Goal: Task Accomplishment & Management: Use online tool/utility

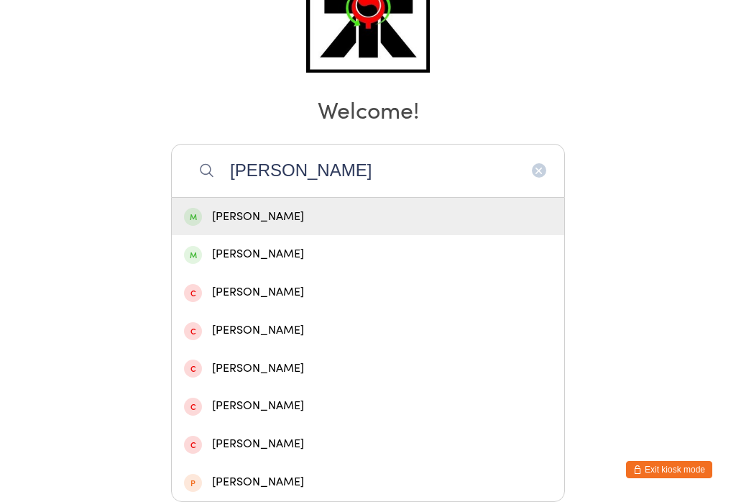
type input "[PERSON_NAME]"
click at [313, 207] on div "[PERSON_NAME]" at bounding box center [368, 216] width 368 height 19
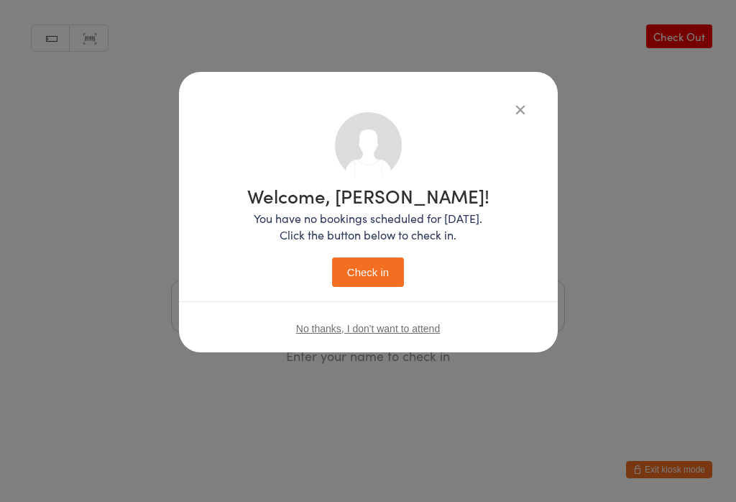
click at [391, 272] on button "Check in" at bounding box center [368, 271] width 72 height 29
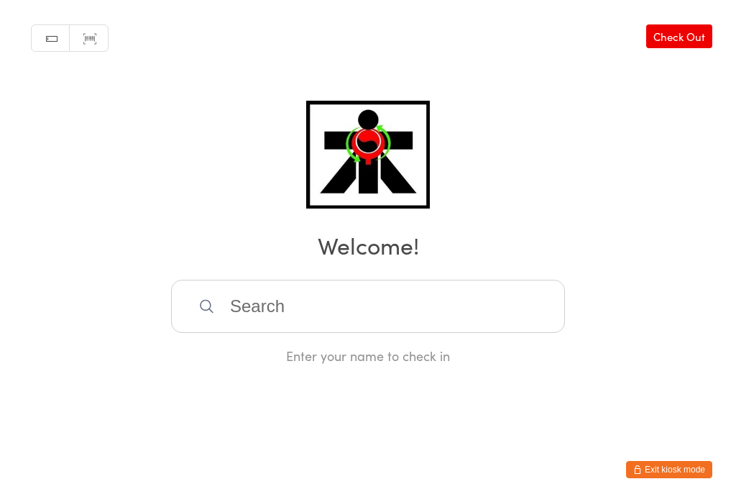
click at [344, 306] on input "search" at bounding box center [368, 306] width 394 height 53
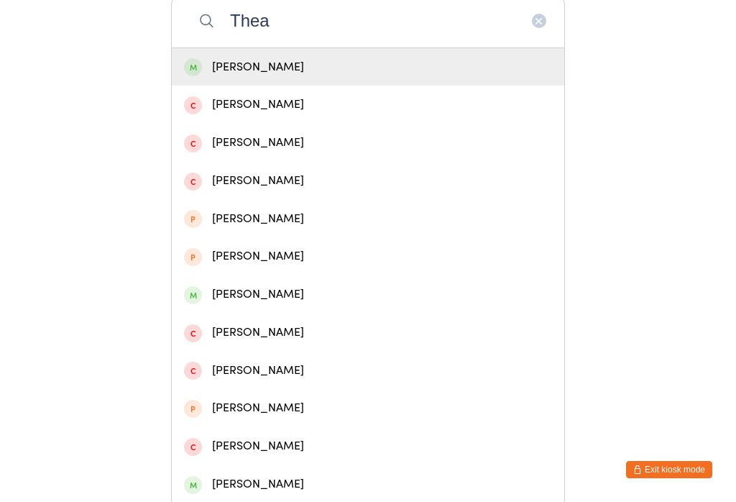
type input "Thea"
click at [347, 72] on div "[PERSON_NAME]" at bounding box center [368, 67] width 368 height 19
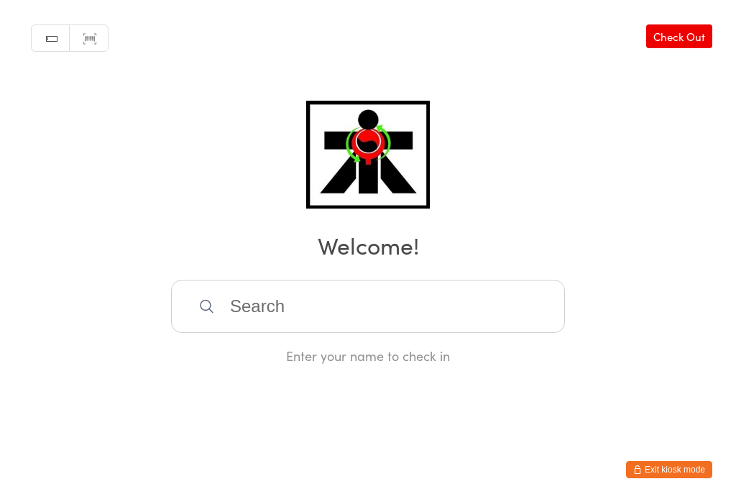
scroll to position [0, 0]
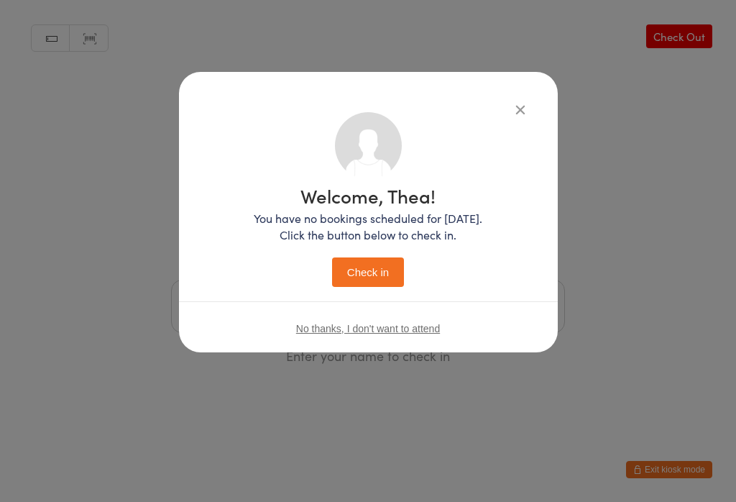
click at [365, 275] on button "Check in" at bounding box center [368, 271] width 72 height 29
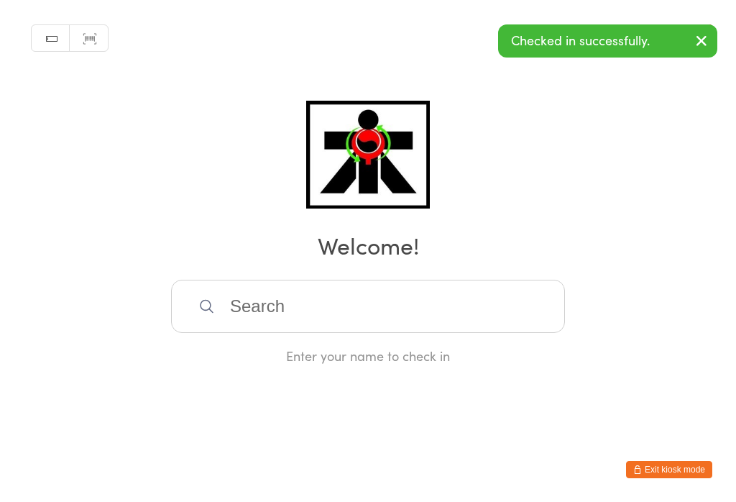
click at [393, 328] on input "search" at bounding box center [368, 306] width 394 height 53
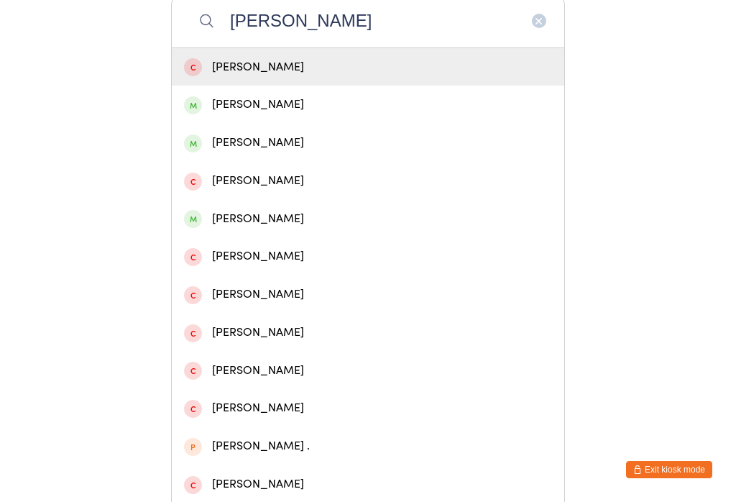
type input "[PERSON_NAME]"
click at [301, 150] on div "[PERSON_NAME]" at bounding box center [368, 142] width 368 height 19
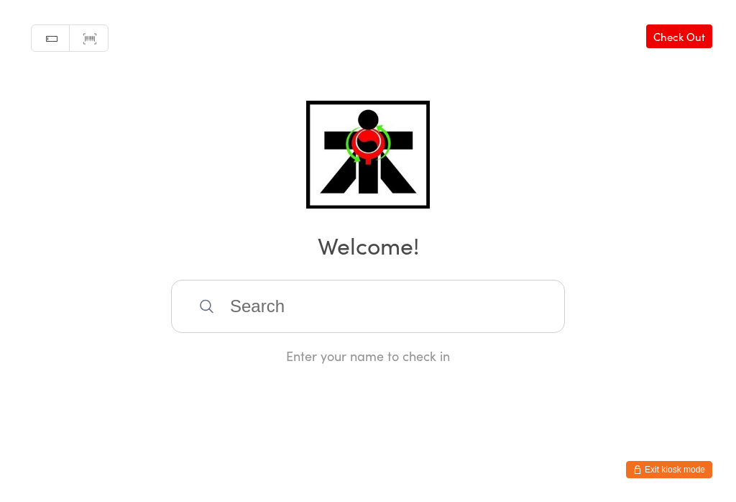
scroll to position [0, 0]
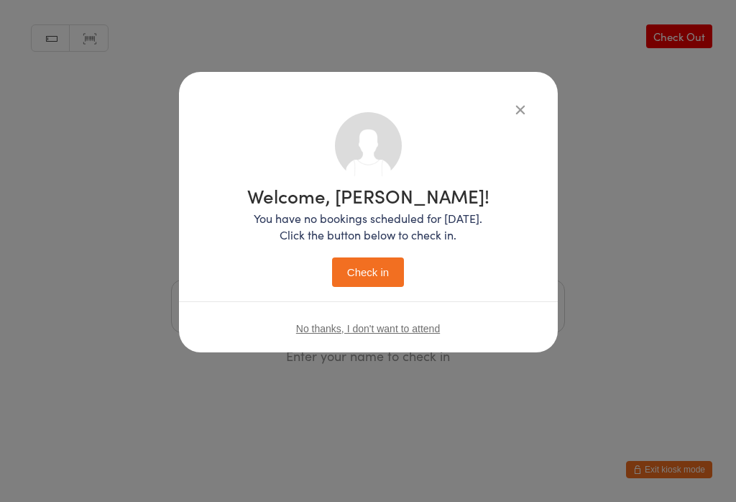
click at [377, 274] on button "Check in" at bounding box center [368, 271] width 72 height 29
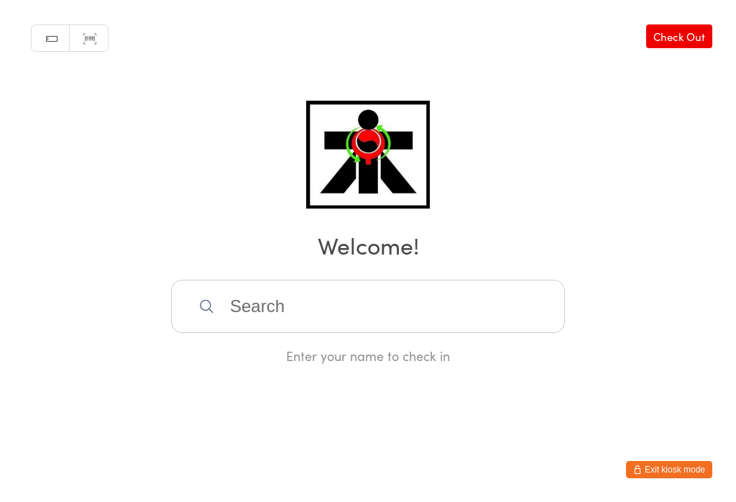
click at [403, 319] on input "search" at bounding box center [368, 306] width 394 height 53
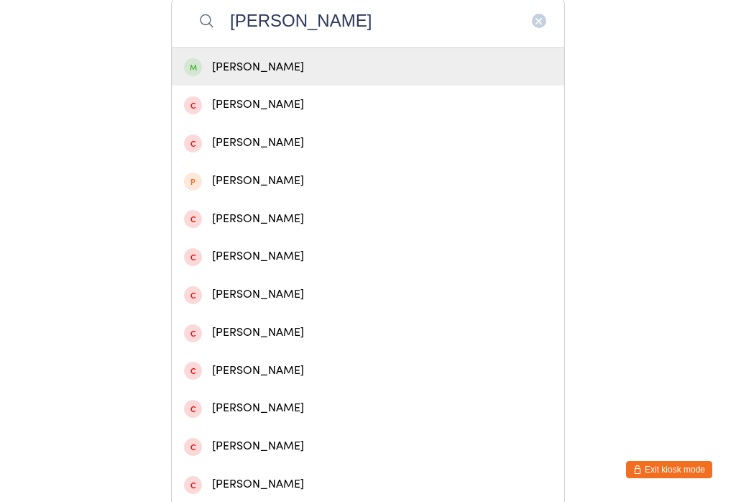
type input "[PERSON_NAME]"
click at [194, 70] on span at bounding box center [193, 67] width 18 height 18
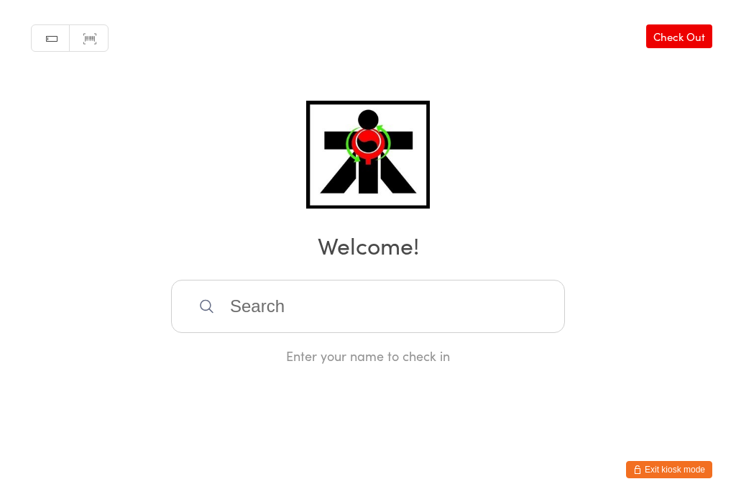
scroll to position [0, 0]
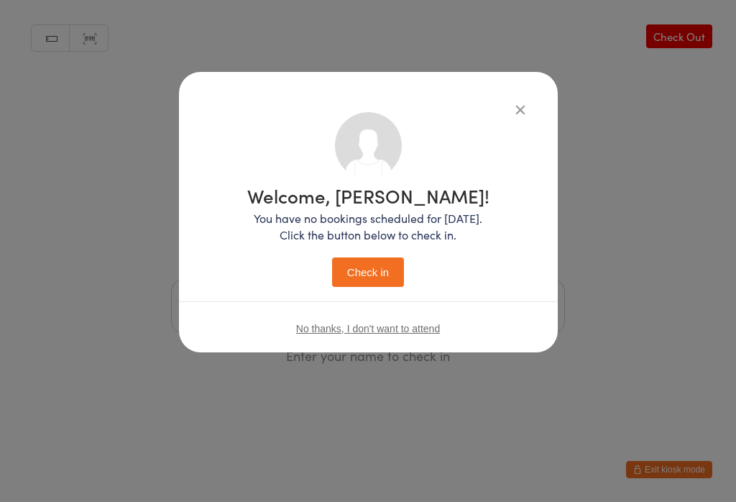
click at [369, 270] on button "Check in" at bounding box center [368, 271] width 72 height 29
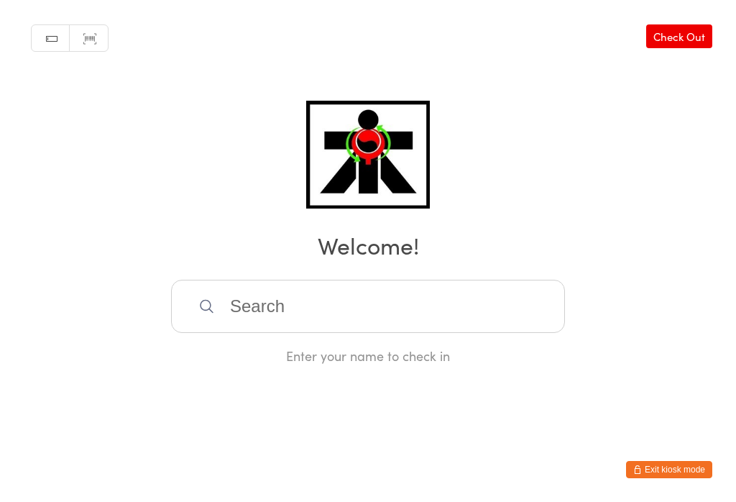
click at [331, 301] on input "search" at bounding box center [368, 306] width 394 height 53
type input "A"
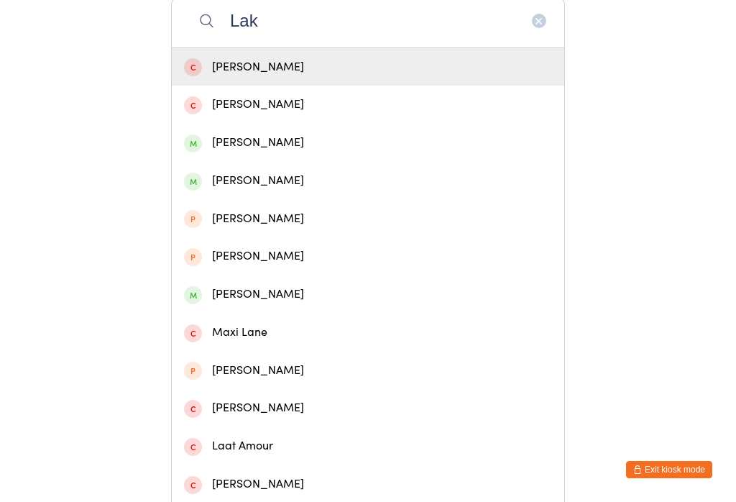
type input "Lak"
click at [257, 152] on div "[PERSON_NAME]" at bounding box center [368, 142] width 368 height 19
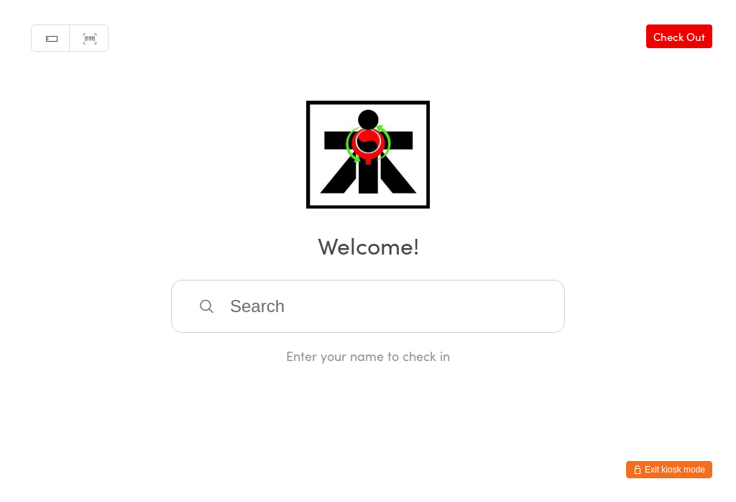
scroll to position [0, 0]
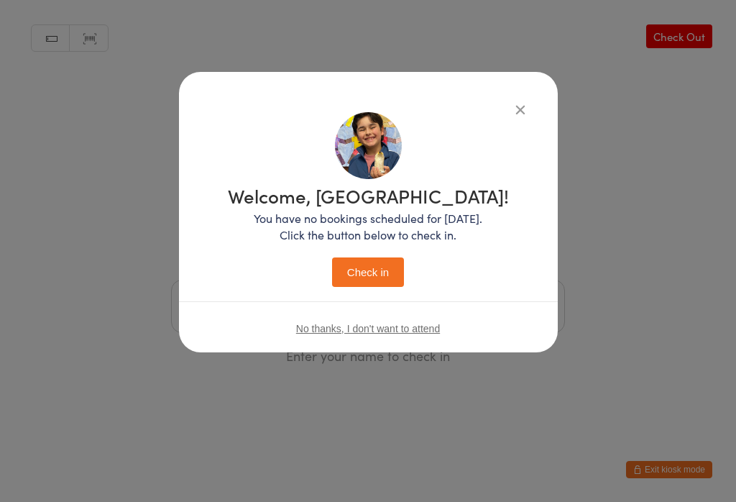
click at [375, 277] on button "Check in" at bounding box center [368, 271] width 72 height 29
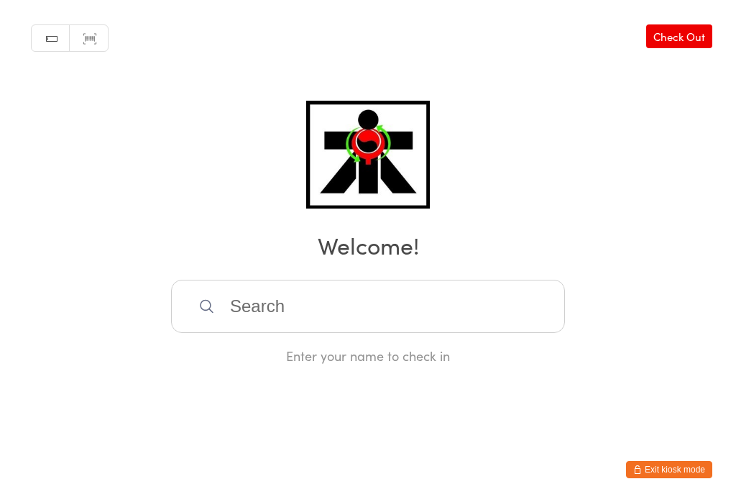
click at [414, 313] on input "search" at bounding box center [368, 306] width 394 height 53
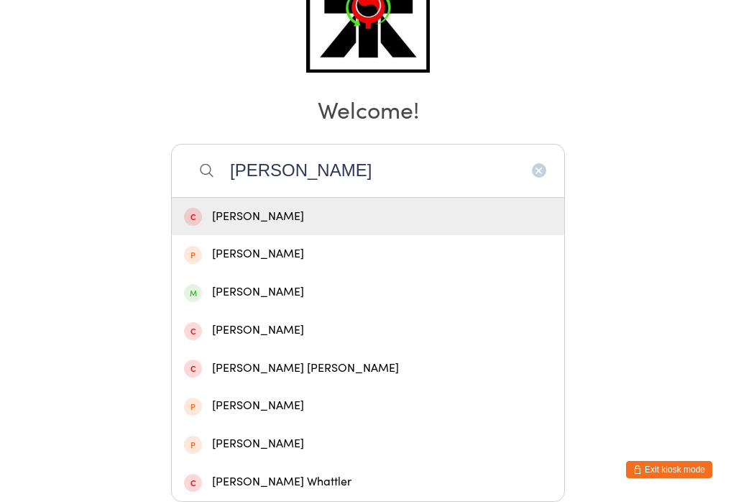
type input "[PERSON_NAME]"
click at [252, 283] on div "[PERSON_NAME]" at bounding box center [368, 292] width 368 height 19
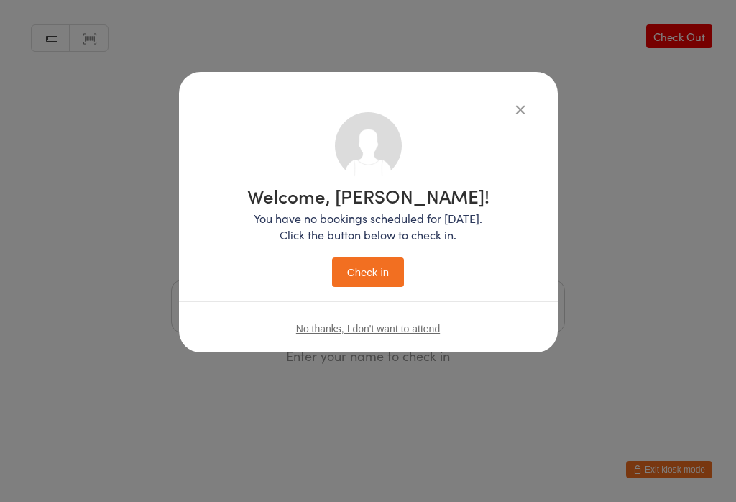
scroll to position [0, 0]
click at [376, 268] on button "Check in" at bounding box center [368, 271] width 72 height 29
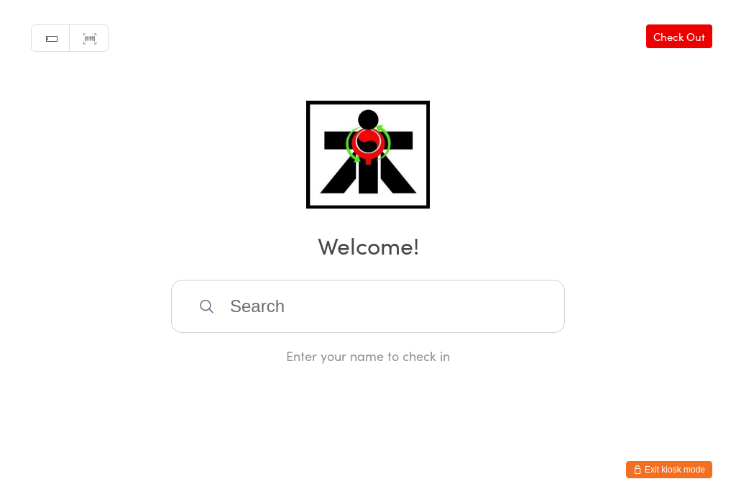
click at [337, 316] on input "search" at bounding box center [368, 306] width 394 height 53
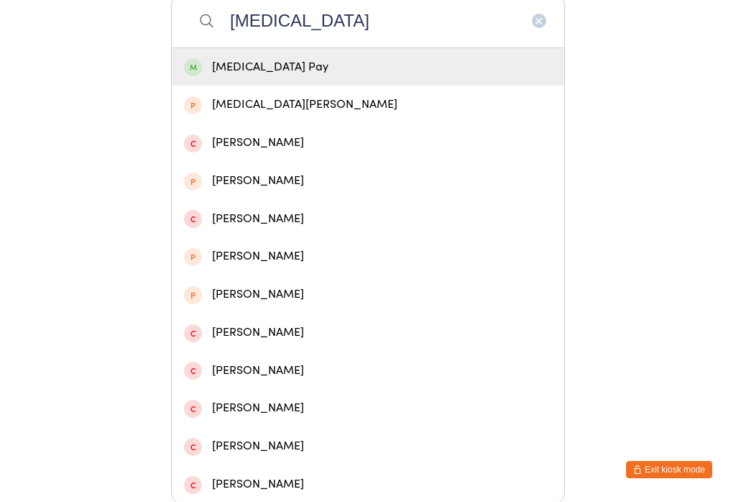
type input "[MEDICAL_DATA]"
click at [486, 67] on div "[MEDICAL_DATA] Pay" at bounding box center [368, 67] width 368 height 19
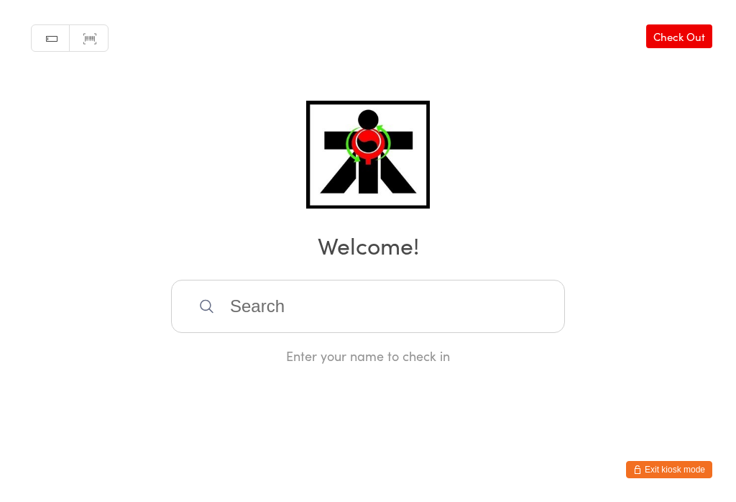
scroll to position [0, 0]
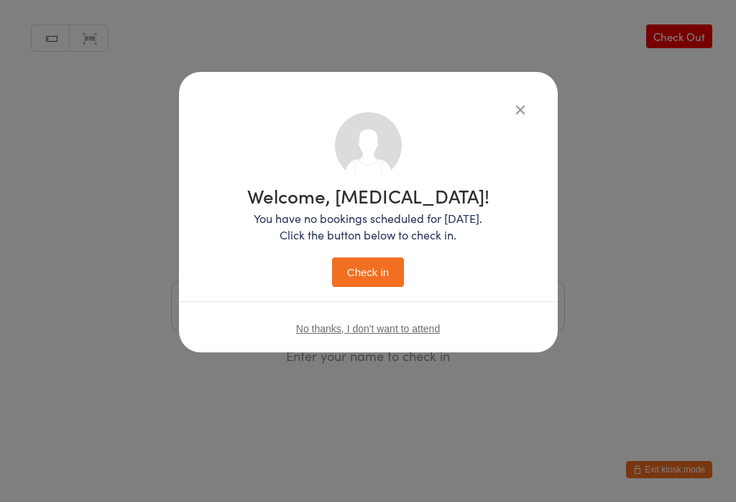
click at [377, 267] on button "Check in" at bounding box center [368, 271] width 72 height 29
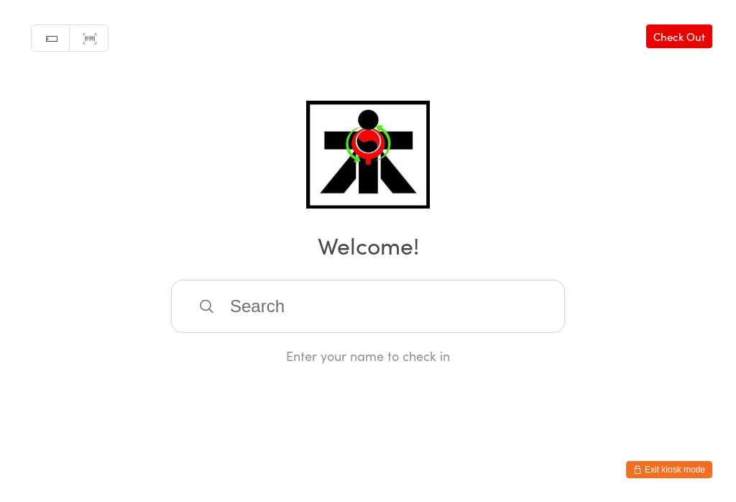
click at [389, 319] on input "search" at bounding box center [368, 306] width 394 height 53
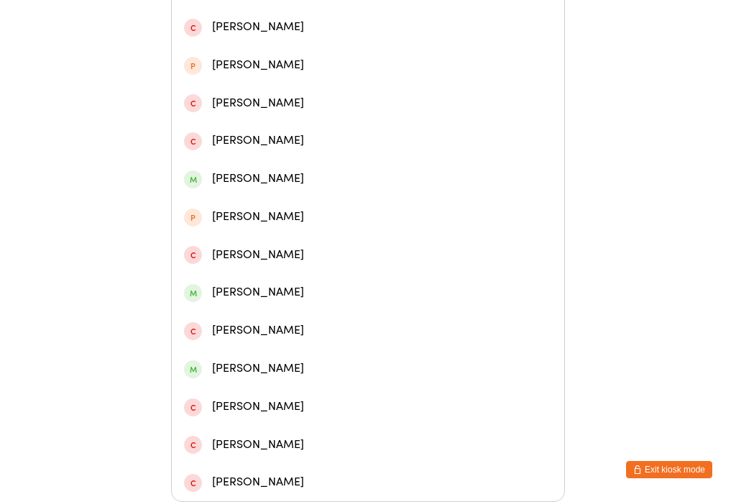
scroll to position [541, 0]
type input "[PERSON_NAME]"
click at [195, 284] on span at bounding box center [193, 293] width 18 height 18
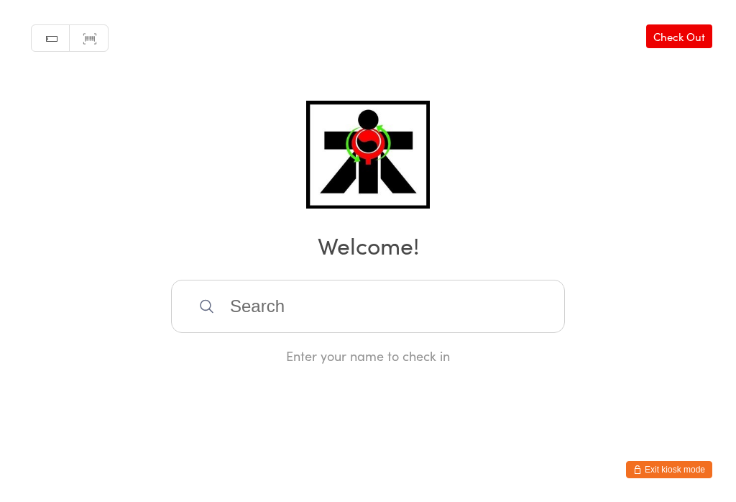
scroll to position [0, 0]
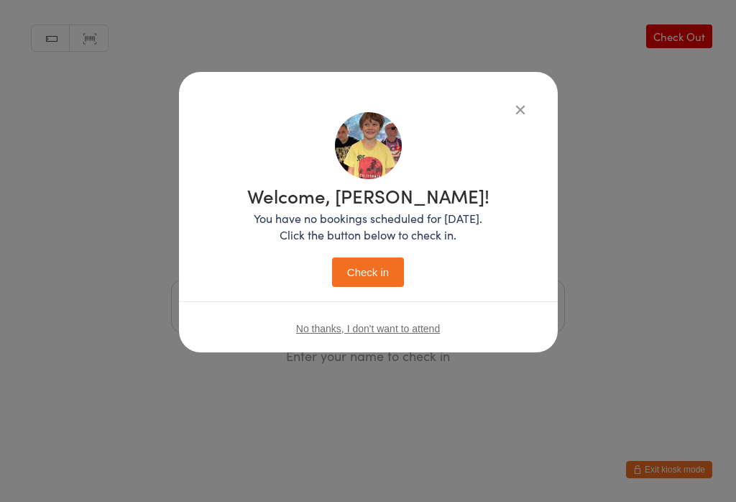
click at [372, 273] on button "Check in" at bounding box center [368, 271] width 72 height 29
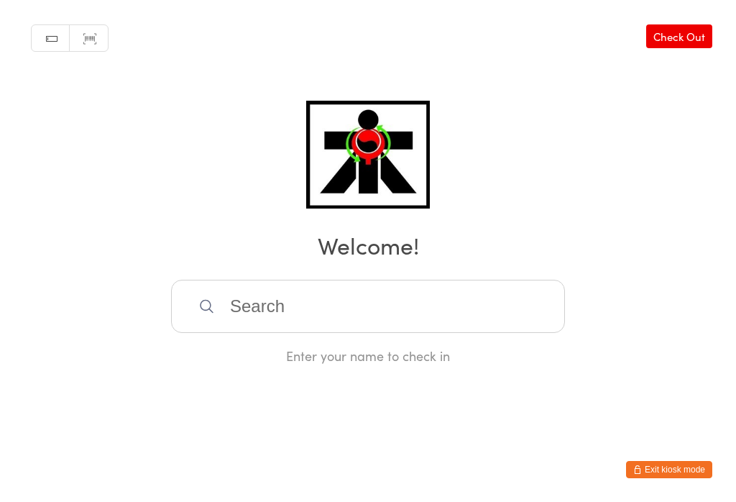
click at [280, 309] on input "search" at bounding box center [368, 306] width 394 height 53
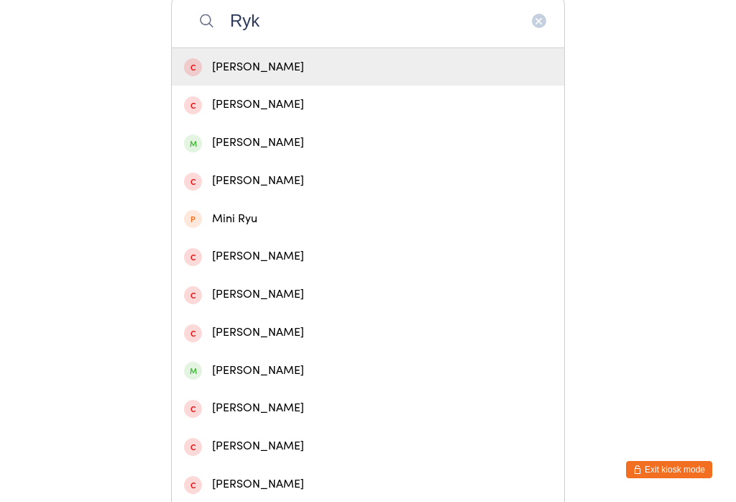
type input "Ryk"
click at [262, 150] on div "[PERSON_NAME]" at bounding box center [368, 142] width 368 height 19
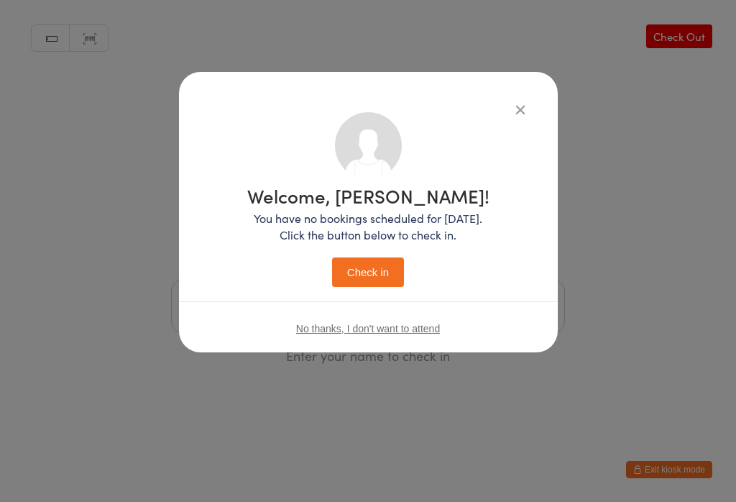
scroll to position [0, 0]
click at [367, 269] on button "Check in" at bounding box center [368, 271] width 72 height 29
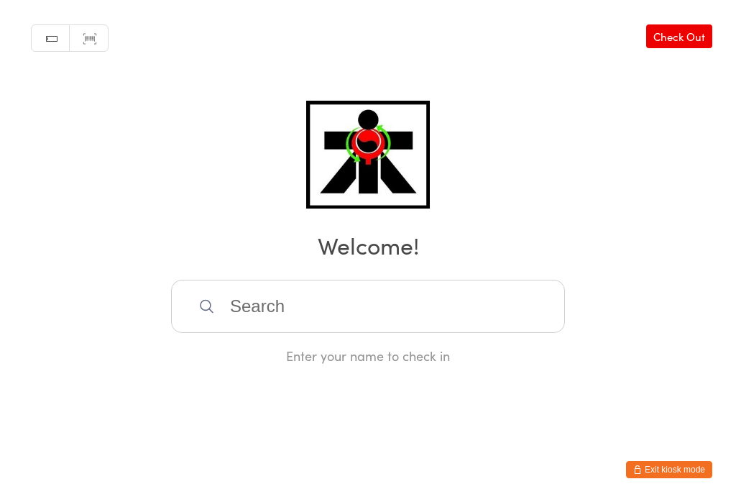
click at [293, 311] on input "search" at bounding box center [368, 306] width 394 height 53
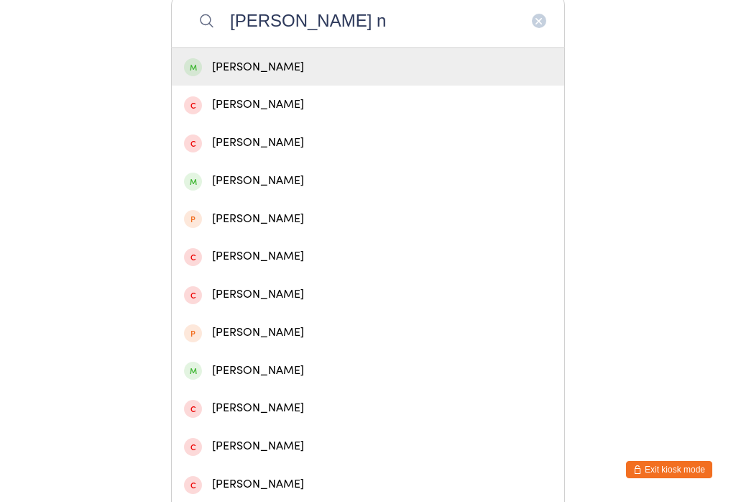
type input "[PERSON_NAME] n"
click at [258, 70] on div "[PERSON_NAME]" at bounding box center [368, 67] width 368 height 19
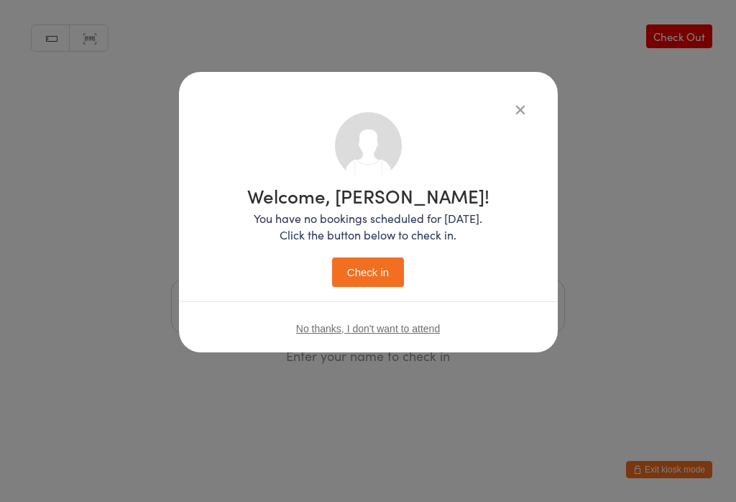
click at [372, 273] on button "Check in" at bounding box center [368, 271] width 72 height 29
